Goal: Information Seeking & Learning: Learn about a topic

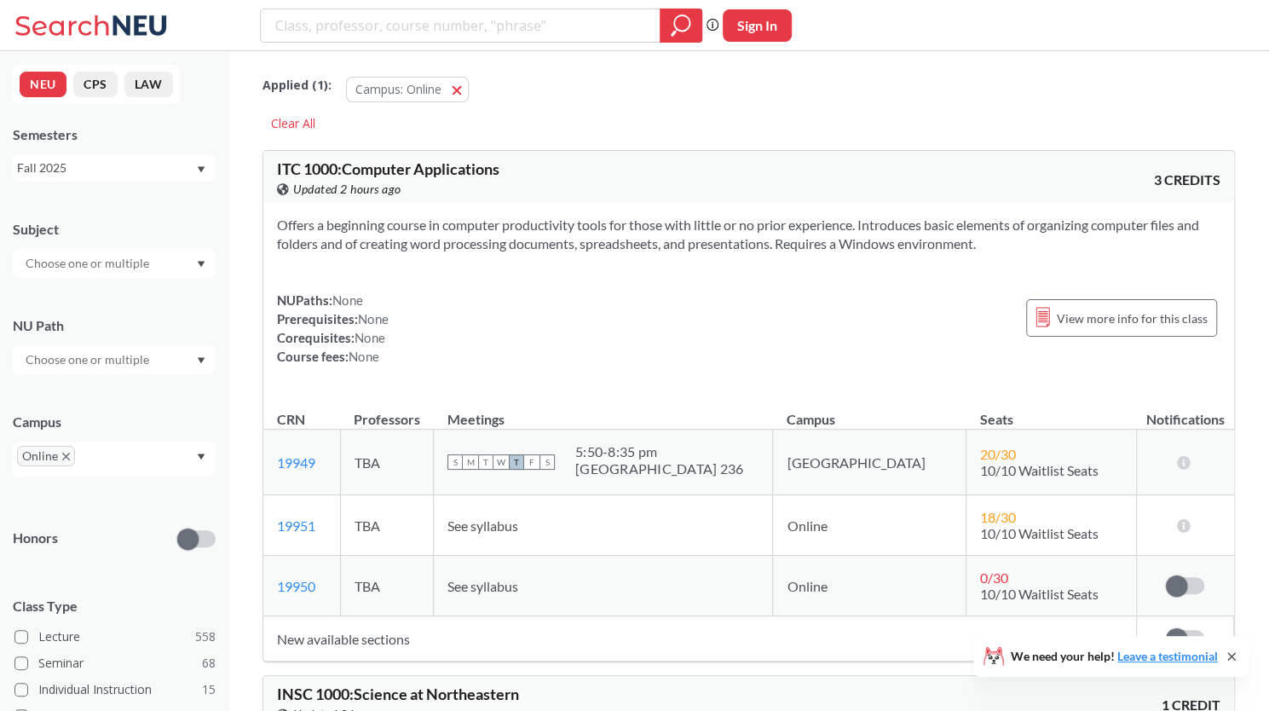
click at [190, 262] on div at bounding box center [114, 263] width 203 height 29
click at [200, 263] on icon "Dropdown arrow" at bounding box center [202, 265] width 8 height 6
click at [206, 362] on div at bounding box center [114, 359] width 203 height 29
click at [101, 406] on span "Writing Intensive" at bounding box center [69, 398] width 95 height 19
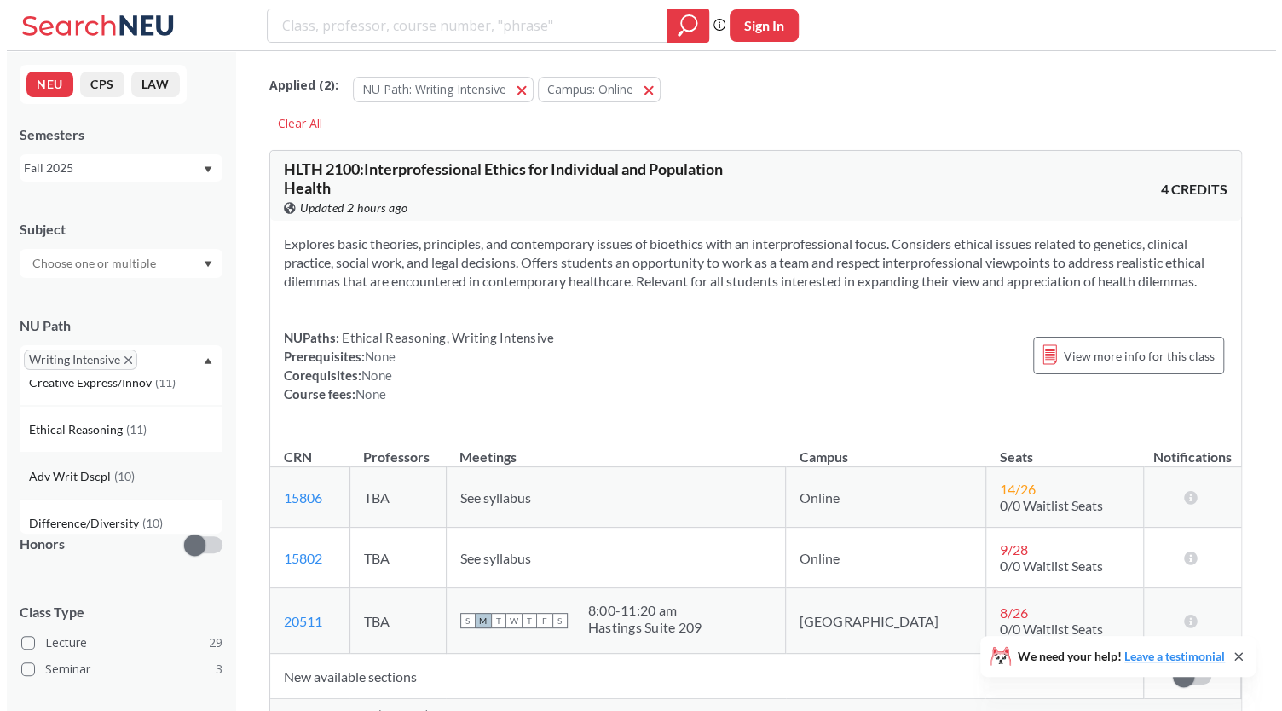
scroll to position [170, 0]
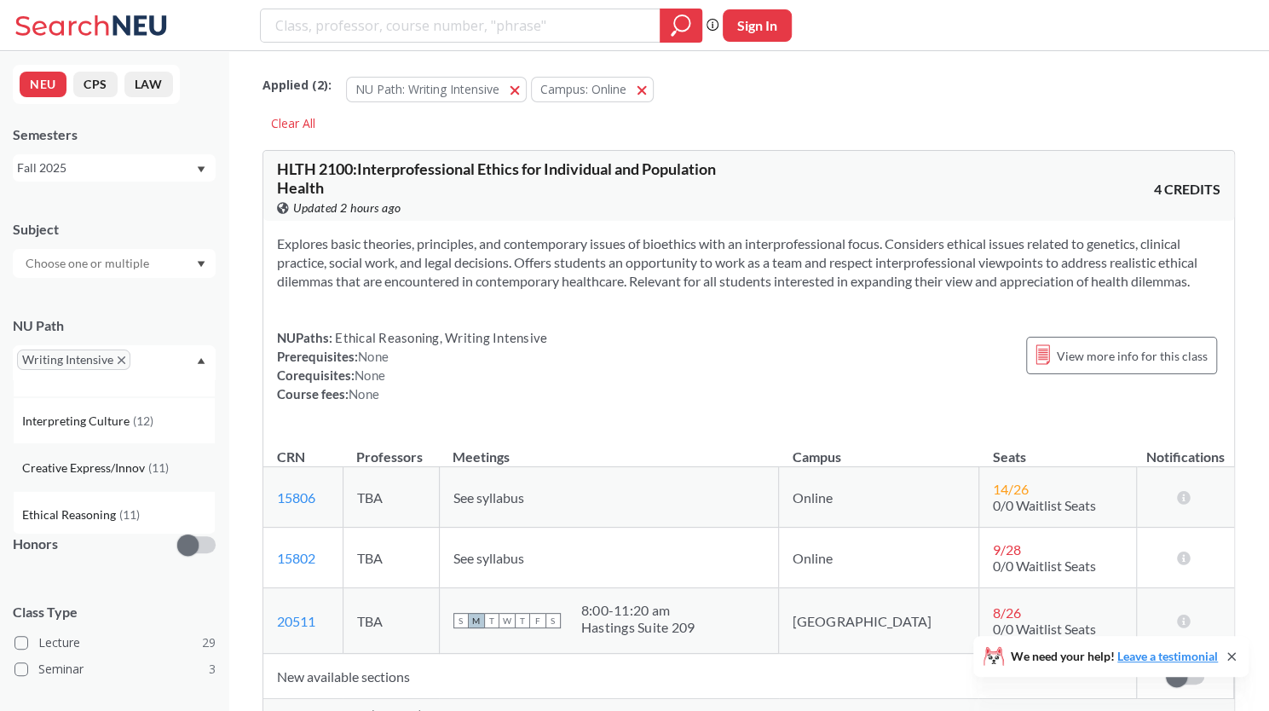
click at [126, 460] on span "Creative Express/Innov" at bounding box center [85, 468] width 126 height 19
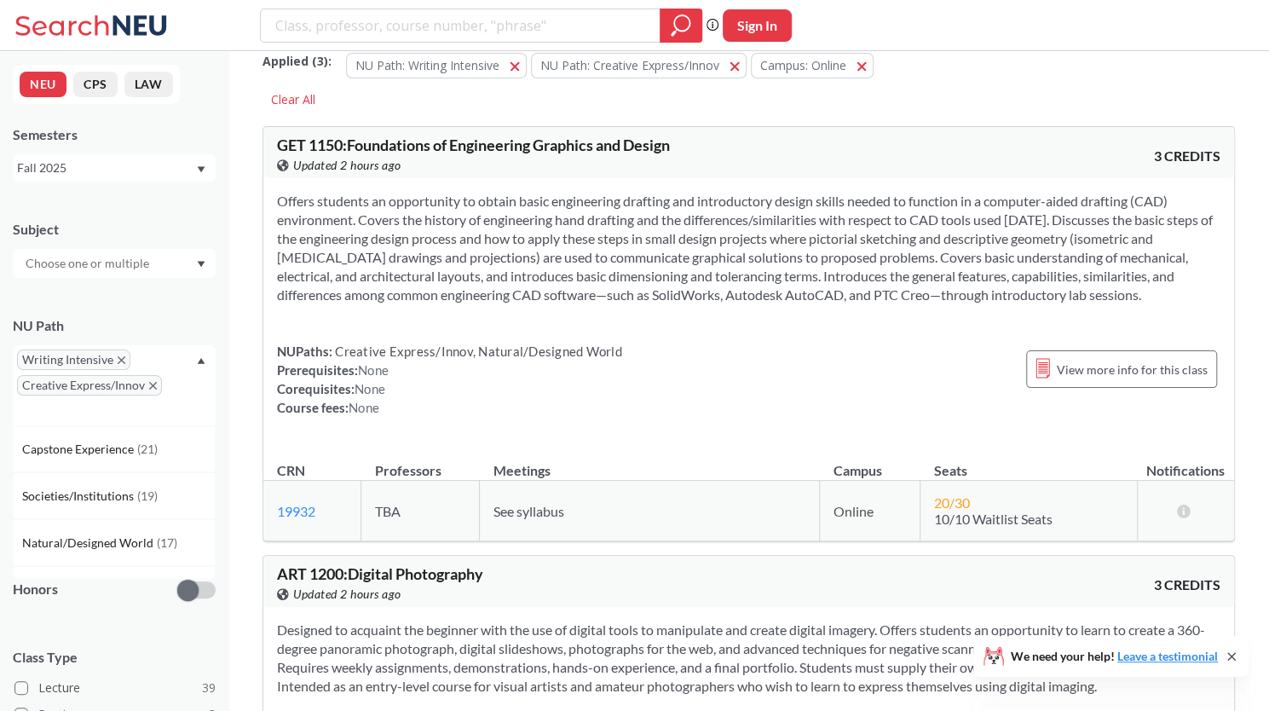
scroll to position [85, 0]
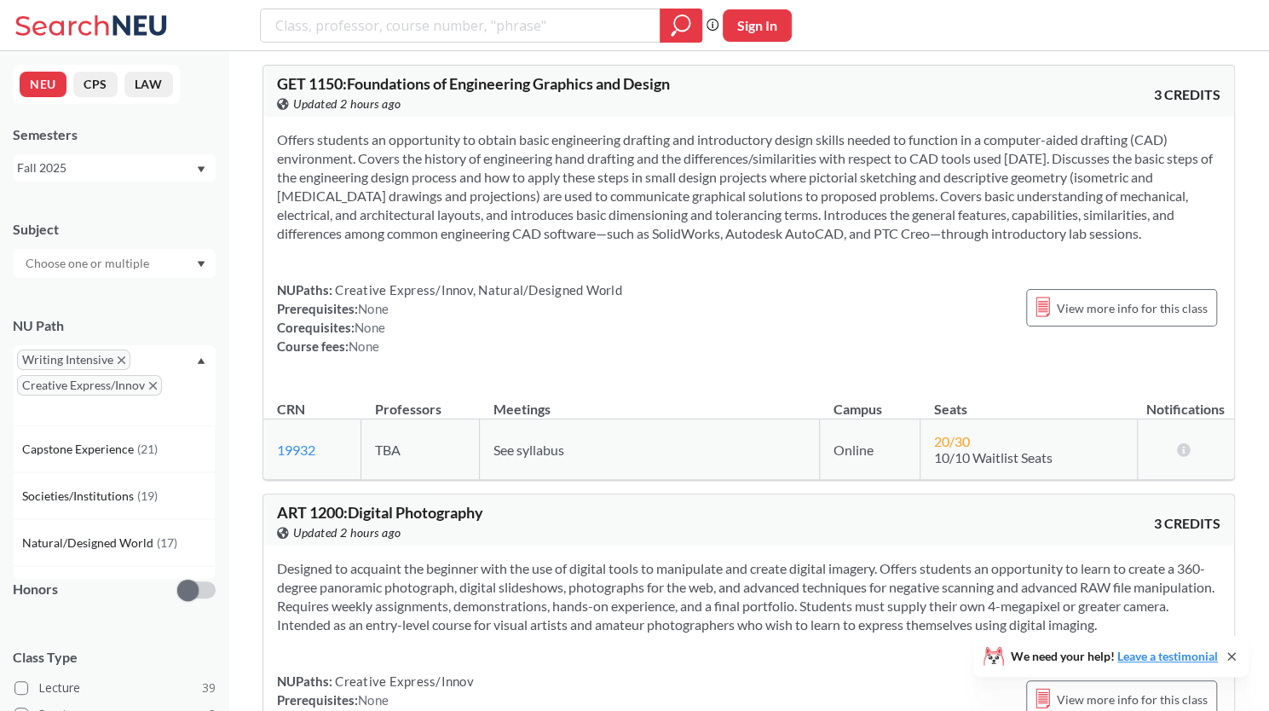
click at [360, 147] on section "Offers students an opportunity to obtain basic engineering drafting and introdu…" at bounding box center [749, 186] width 944 height 113
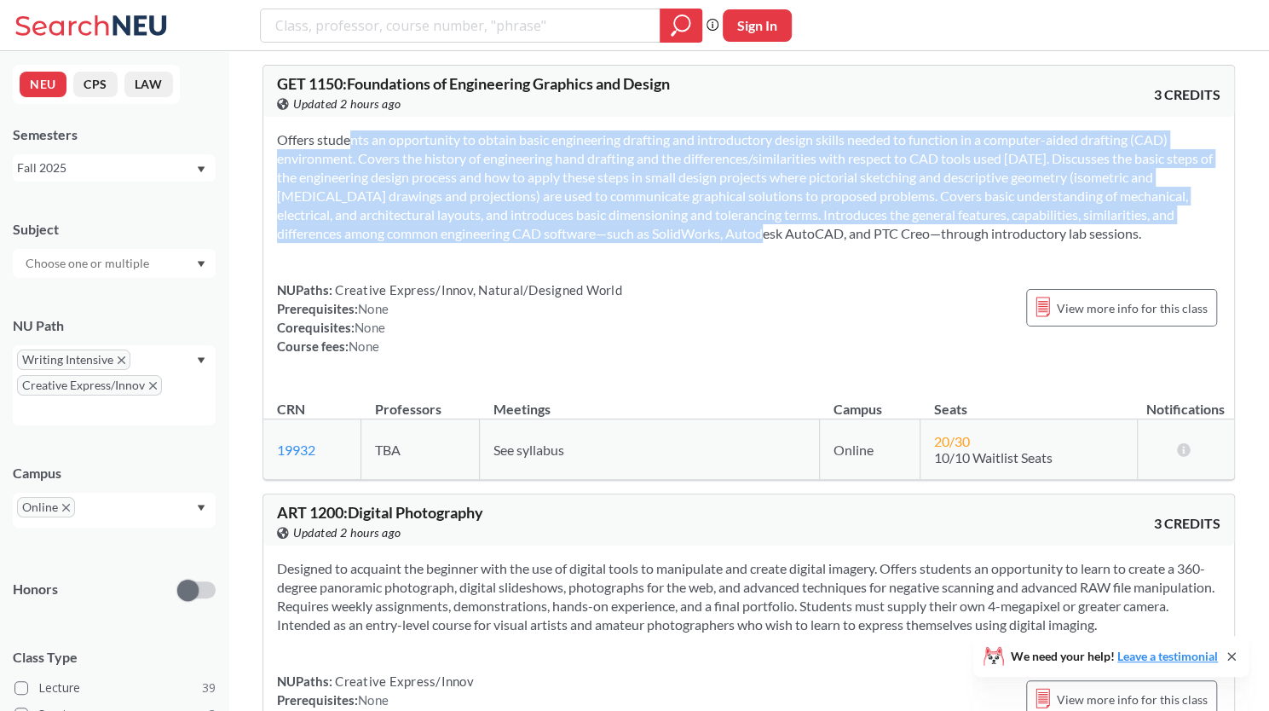
drag, startPoint x: 360, startPoint y: 147, endPoint x: 647, endPoint y: 242, distance: 302.7
click at [647, 242] on section "Offers students an opportunity to obtain basic engineering drafting and introdu…" at bounding box center [749, 186] width 944 height 113
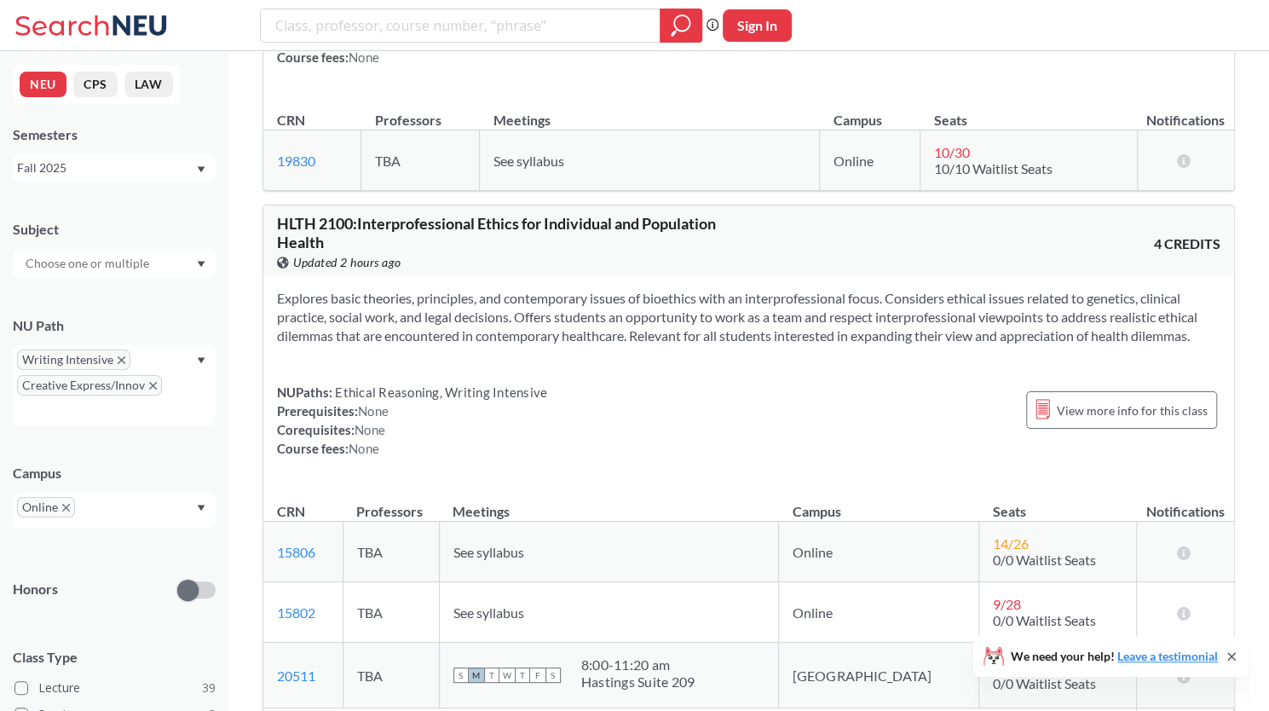
scroll to position [1705, 0]
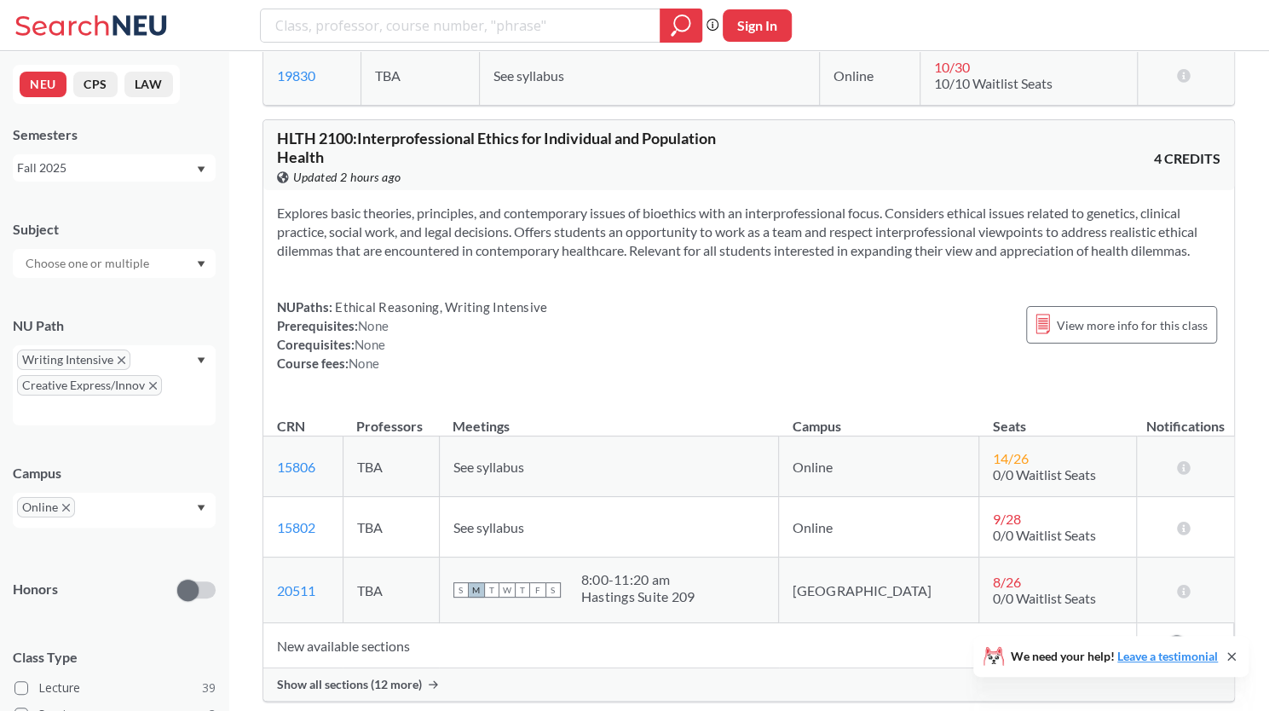
click at [391, 135] on span "HLTH 2100 : Interprofessional Ethics for Individual and Population Health" at bounding box center [496, 148] width 439 height 38
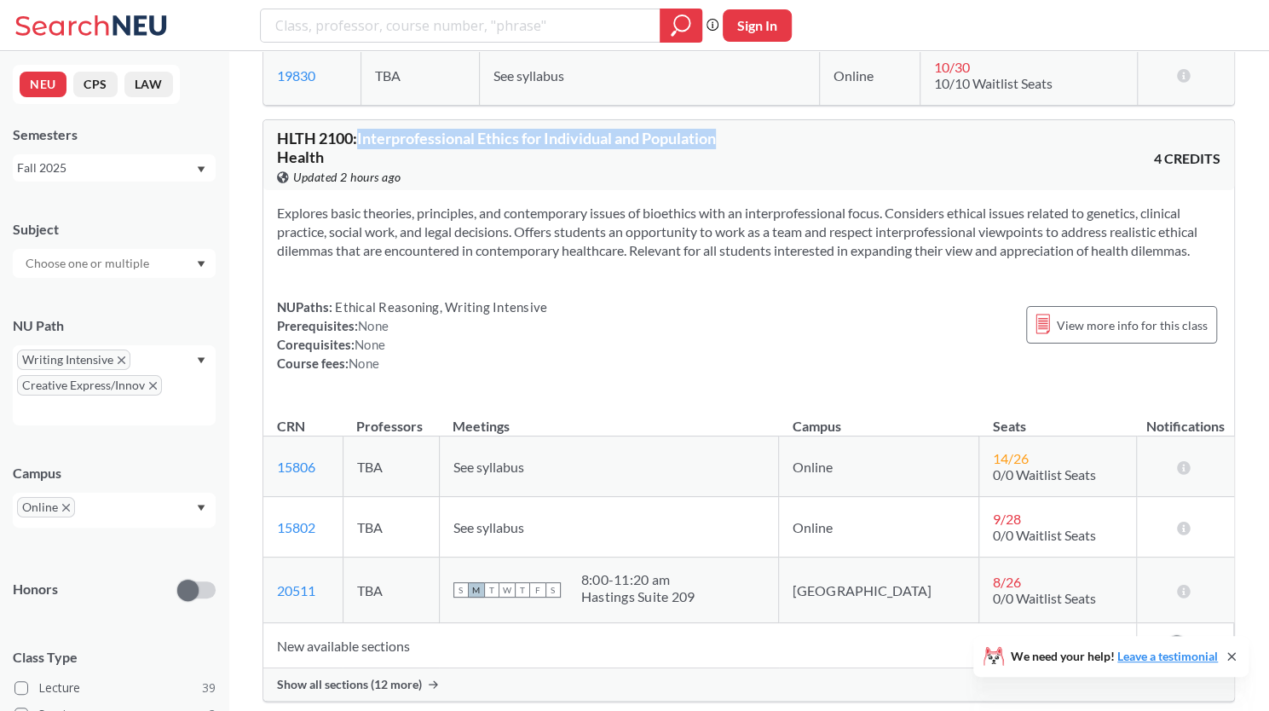
drag, startPoint x: 391, startPoint y: 135, endPoint x: 686, endPoint y: 137, distance: 294.9
click at [686, 137] on span "HLTH 2100 : Interprofessional Ethics for Individual and Population Health" at bounding box center [496, 148] width 439 height 38
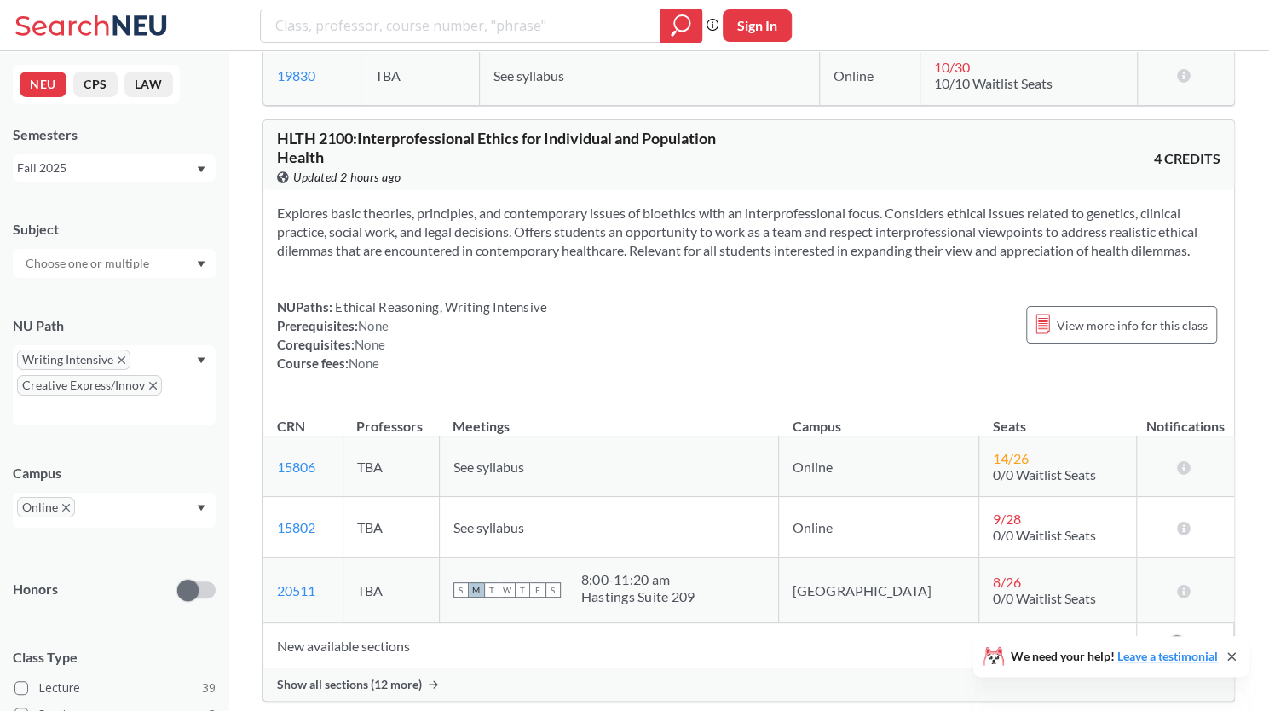
click at [693, 213] on section "Explores basic theories, principles, and contemporary issues of bioethics with …" at bounding box center [749, 232] width 944 height 56
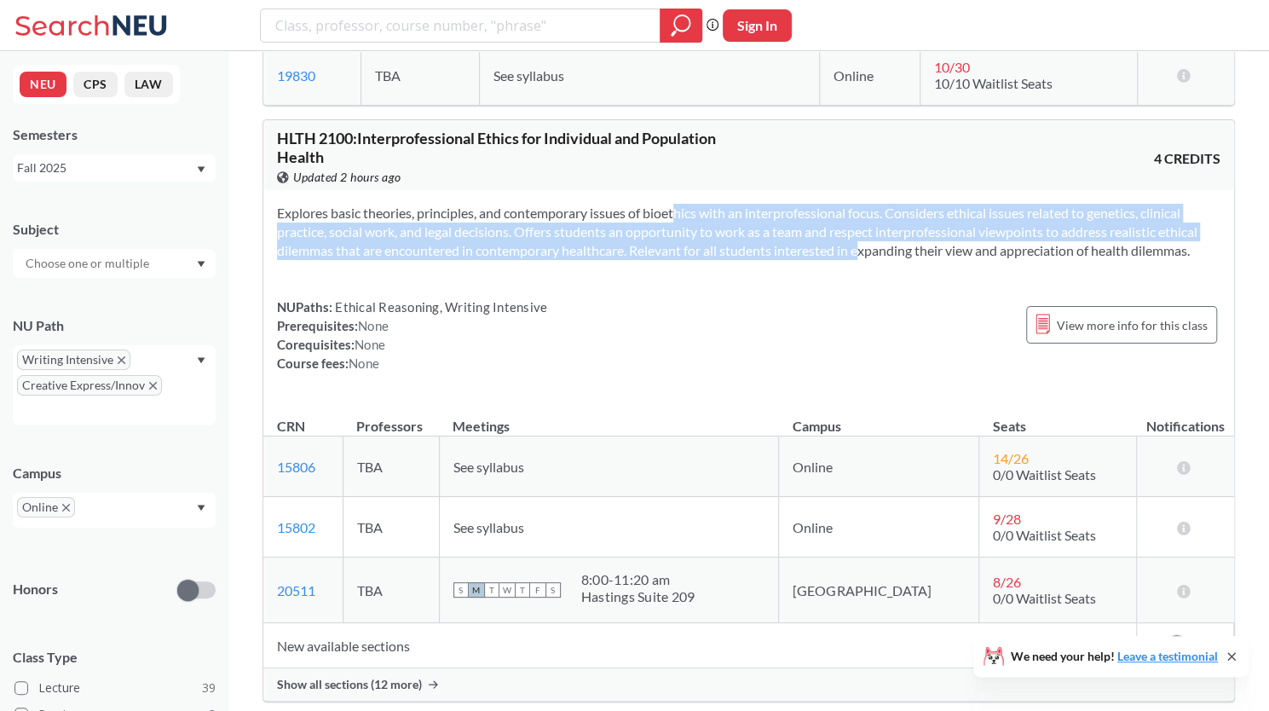
drag, startPoint x: 693, startPoint y: 213, endPoint x: 828, endPoint y: 242, distance: 138.6
click at [828, 242] on section "Explores basic theories, principles, and contemporary issues of bioethics with …" at bounding box center [749, 232] width 944 height 56
drag, startPoint x: 828, startPoint y: 242, endPoint x: 673, endPoint y: 203, distance: 160.8
click at [673, 204] on section "Explores basic theories, principles, and contemporary issues of bioethics with …" at bounding box center [749, 232] width 944 height 56
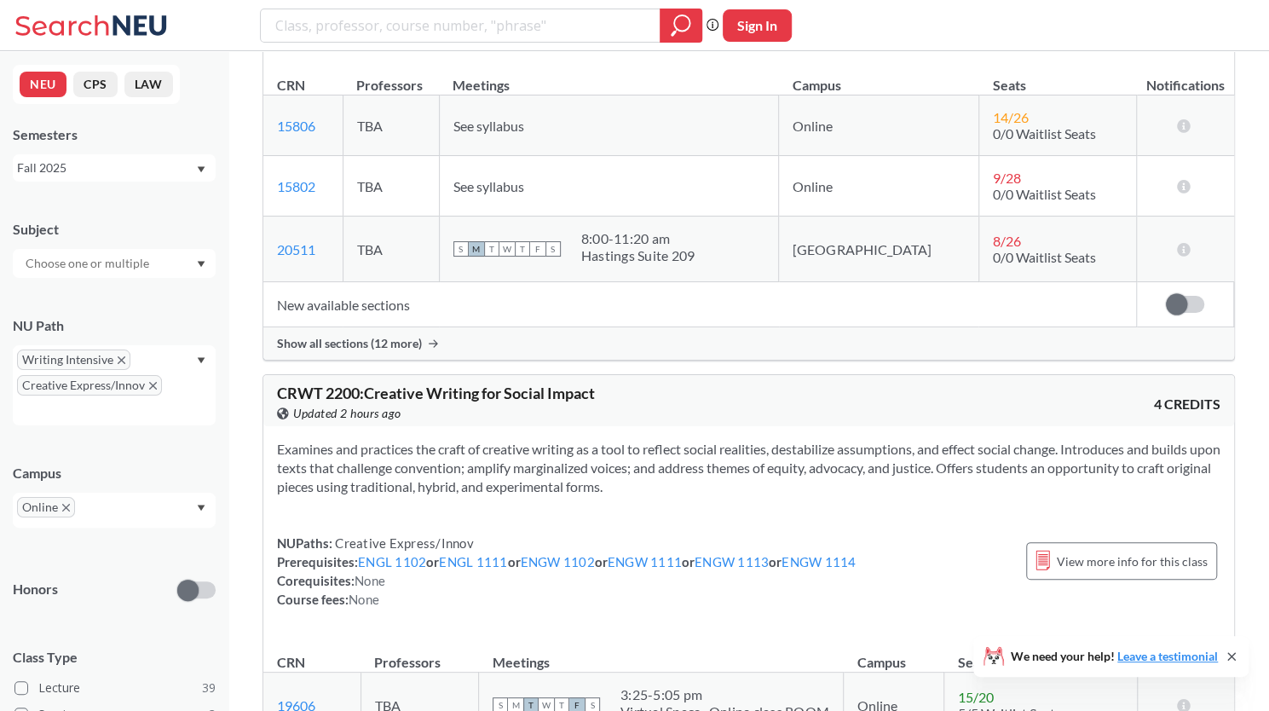
scroll to position [2216, 0]
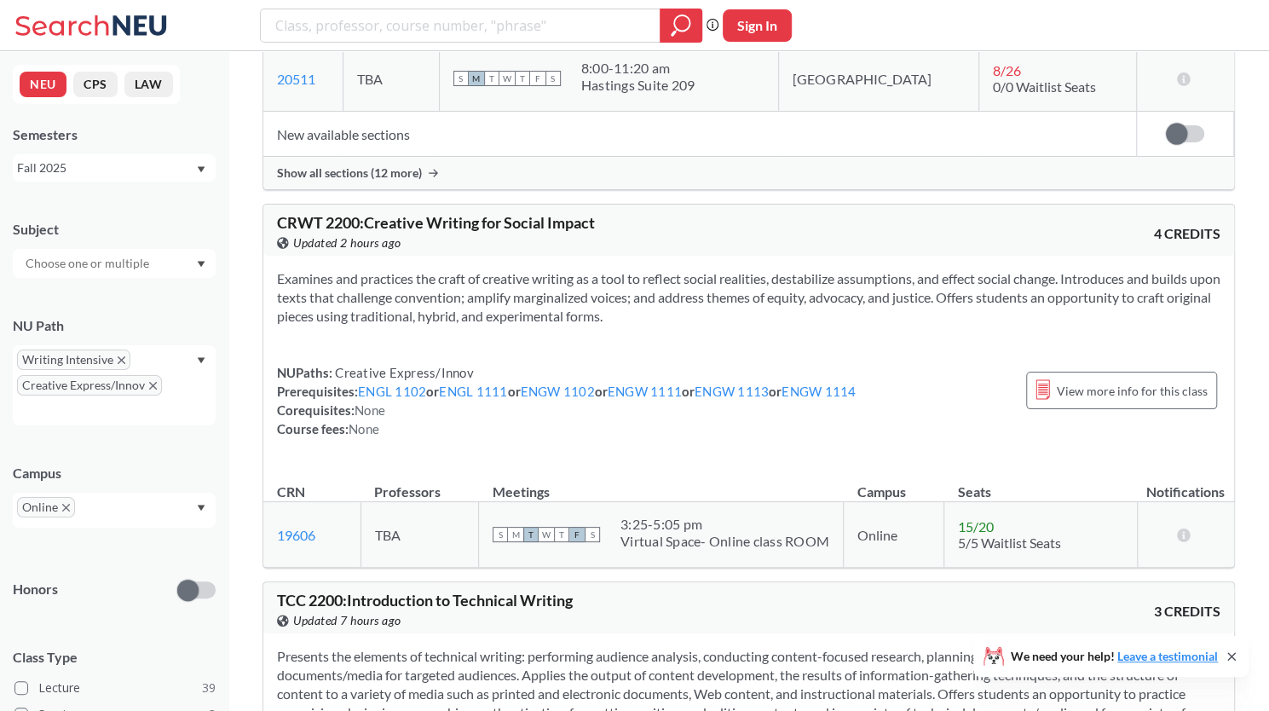
click at [376, 279] on section "Examines and practices the craft of creative writing as a tool to reflect socia…" at bounding box center [749, 297] width 944 height 56
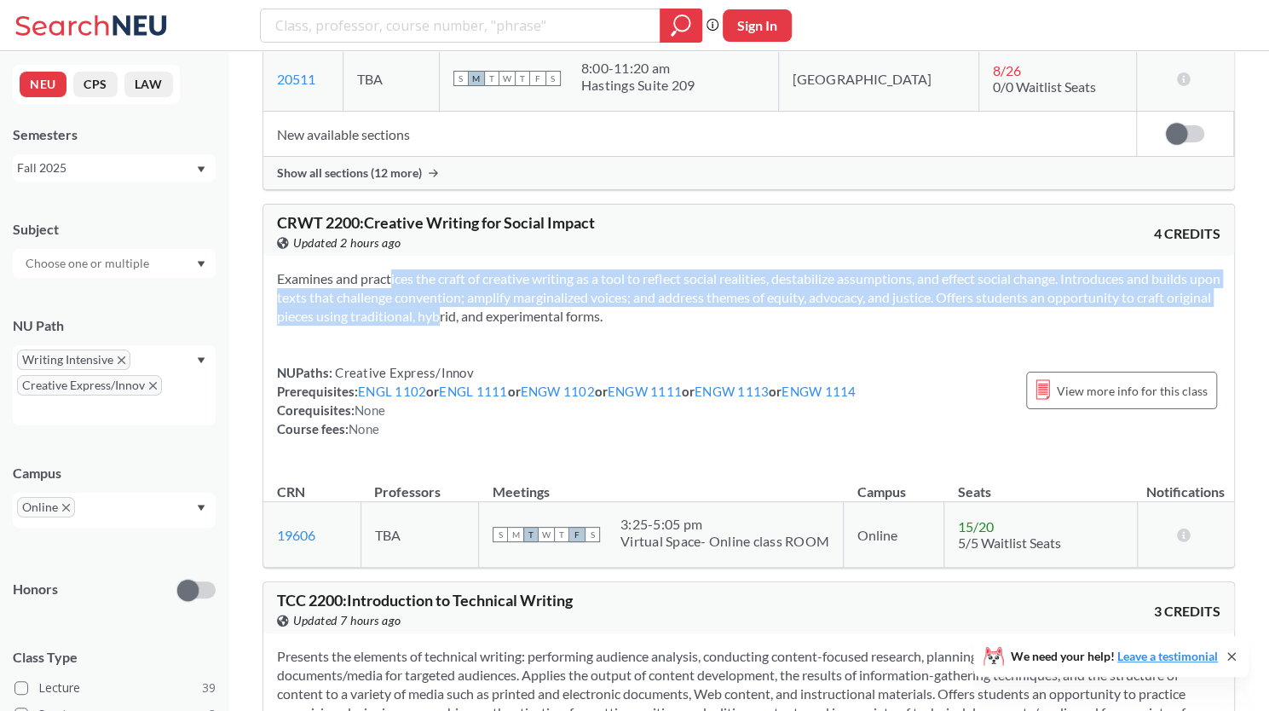
drag, startPoint x: 376, startPoint y: 279, endPoint x: 453, endPoint y: 315, distance: 85.4
click at [453, 315] on section "Examines and practices the craft of creative writing as a tool to reflect socia…" at bounding box center [749, 297] width 944 height 56
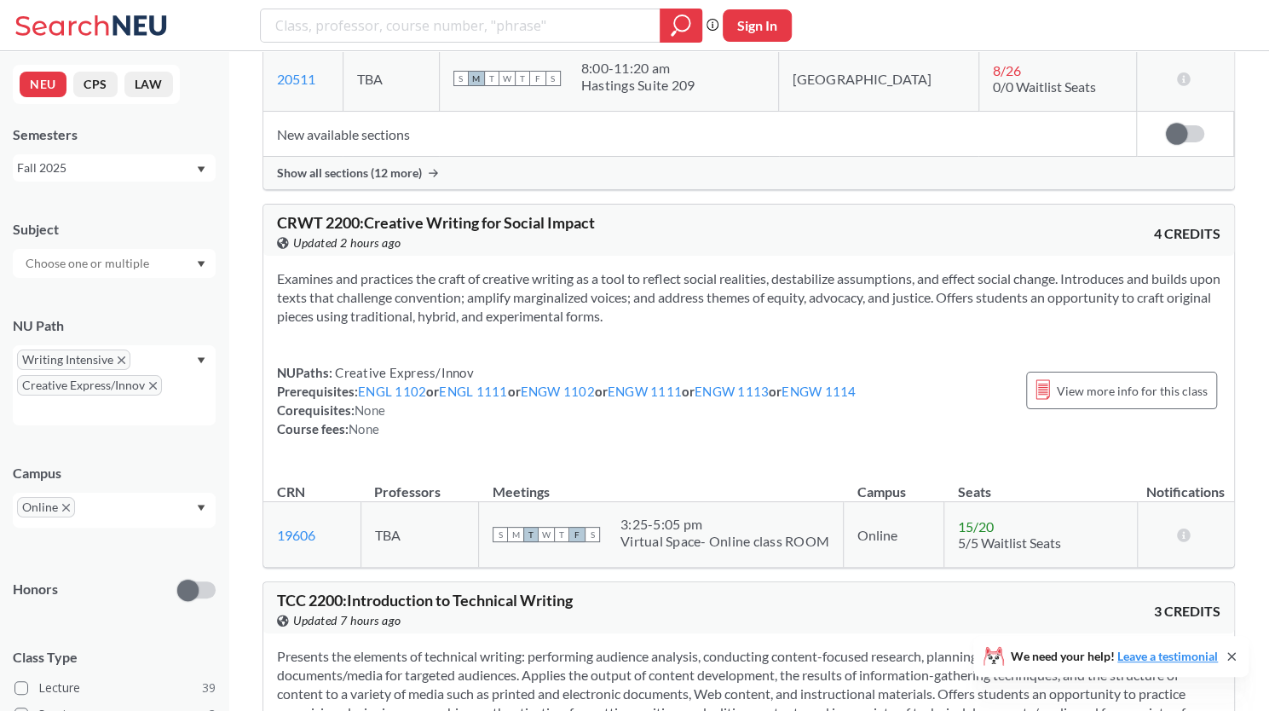
click at [372, 365] on span "Creative Express/Innov" at bounding box center [402, 372] width 141 height 15
drag, startPoint x: 372, startPoint y: 365, endPoint x: 459, endPoint y: 361, distance: 87.0
click at [459, 365] on span "Creative Express/Innov" at bounding box center [402, 372] width 141 height 15
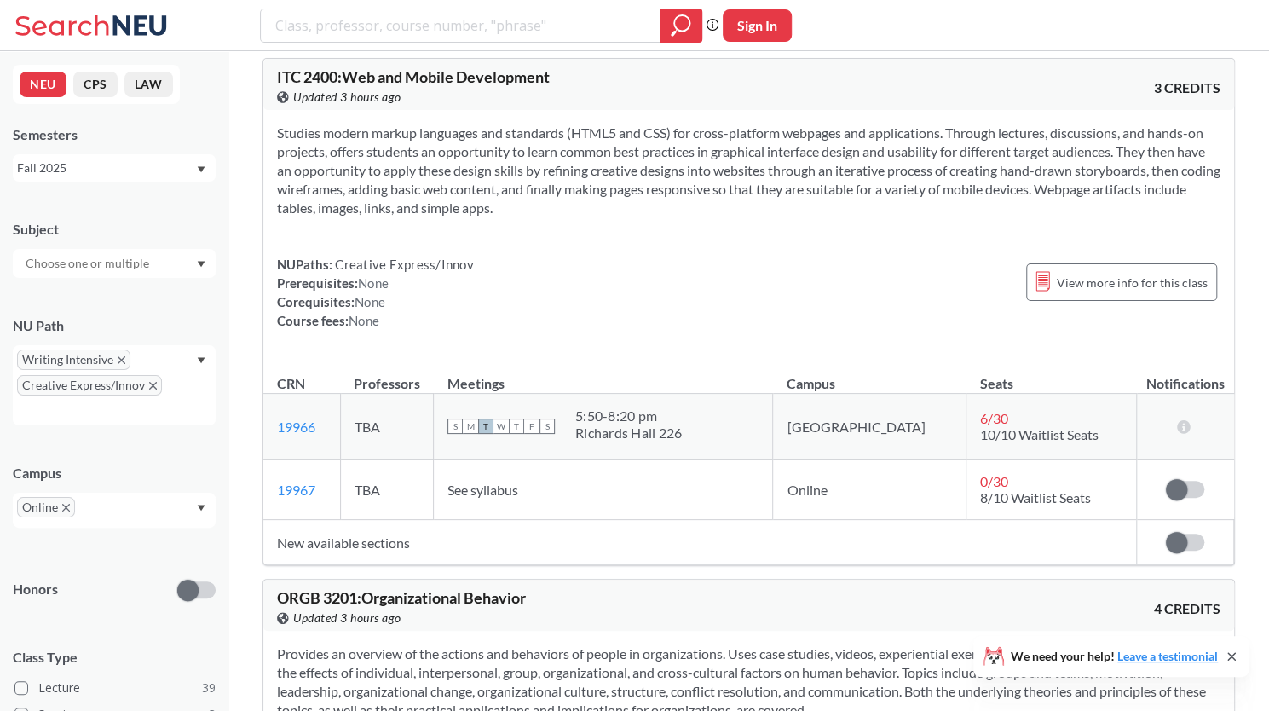
scroll to position [4432, 0]
